Goal: Task Accomplishment & Management: Use online tool/utility

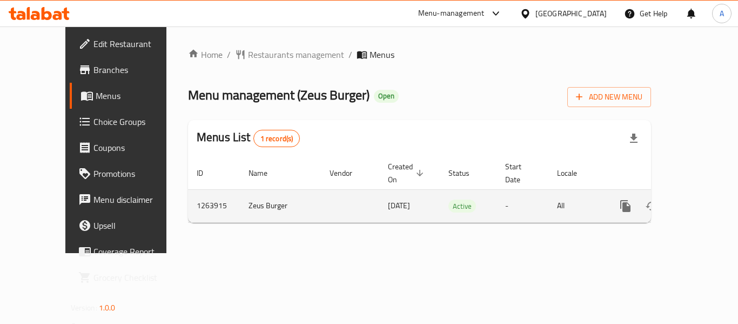
click at [697, 199] on icon "enhanced table" at bounding box center [703, 205] width 13 height 13
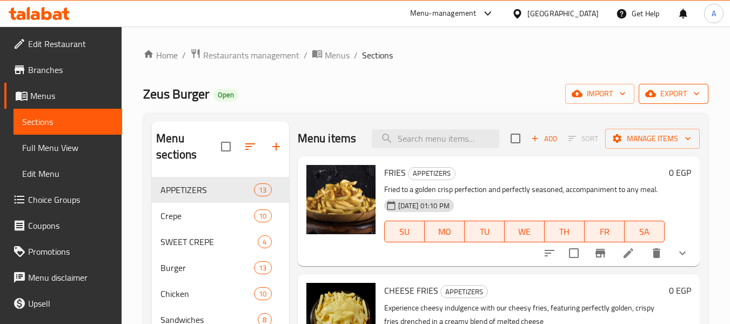
click at [669, 94] on span "export" at bounding box center [674, 94] width 52 height 14
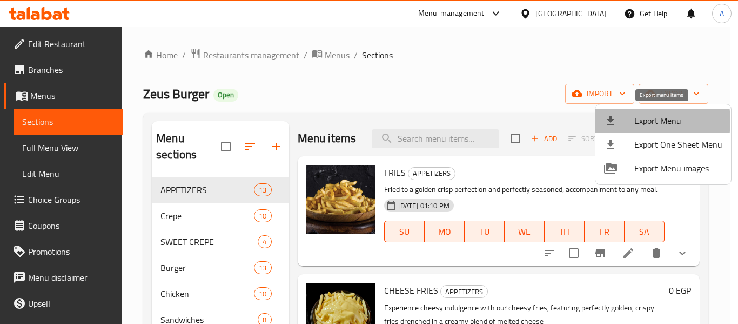
click at [637, 121] on span "Export Menu" at bounding box center [679, 120] width 88 height 13
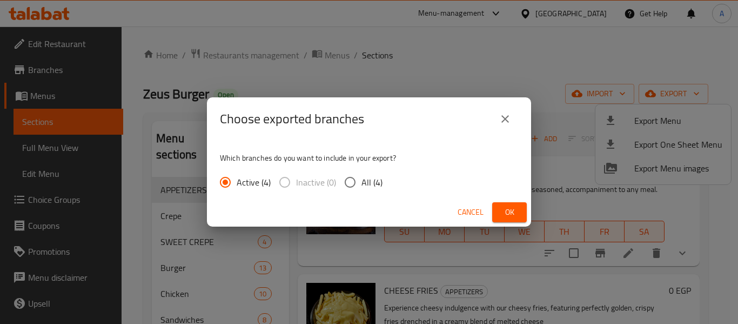
click at [370, 185] on span "All (4)" at bounding box center [372, 182] width 21 height 13
click at [348, 186] on input "All (4)" at bounding box center [350, 182] width 23 height 23
radio input "true"
click at [497, 215] on button "Ok" at bounding box center [509, 212] width 35 height 20
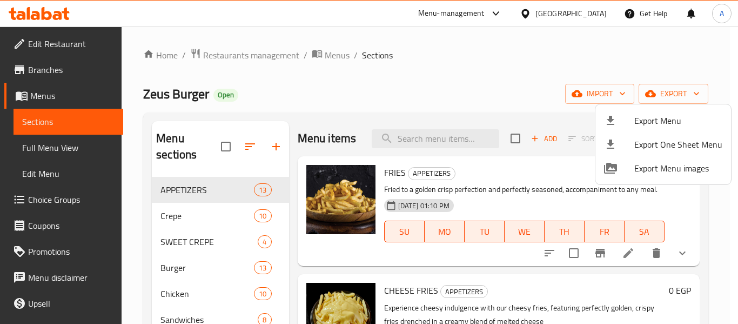
click at [416, 94] on div at bounding box center [369, 162] width 738 height 324
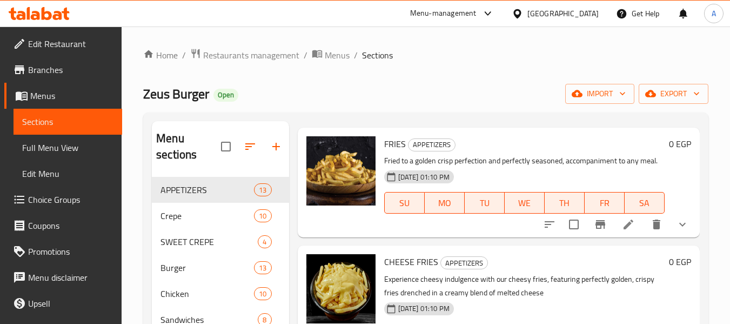
scroll to position [54, 0]
